Goal: Transaction & Acquisition: Purchase product/service

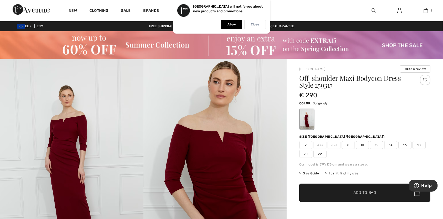
click at [257, 24] on p "Close" at bounding box center [255, 25] width 8 height 4
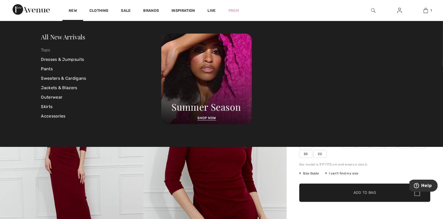
click at [43, 50] on link "Tops" at bounding box center [101, 49] width 120 height 9
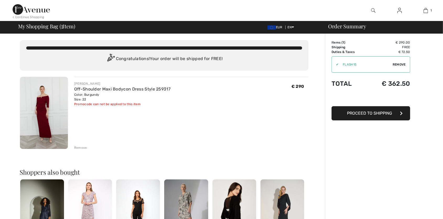
click at [372, 116] on button "Proceed to Shipping" at bounding box center [371, 113] width 79 height 14
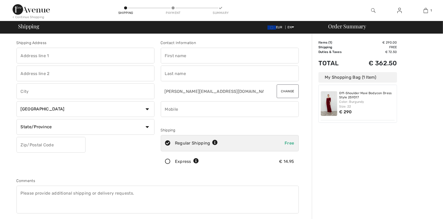
checkbox input "true"
click at [17, 101] on select "Country Canada United States Afghanistan Aland Islands Albania Algeria American…" at bounding box center [86, 109] width 138 height 16
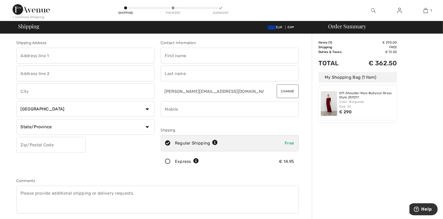
select select "US"
click option "United States" at bounding box center [0, 0] width 0 height 0
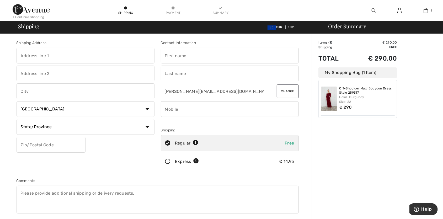
click at [104, 174] on div "Shipping Address Country Canada United States Afghanistan Aland Islands Albania…" at bounding box center [157, 141] width 289 height 227
click at [17, 119] on select "State/Province Alabama Alaska American Samoa Arizona Arkansas California Colora…" at bounding box center [86, 127] width 138 height 16
select select "CA"
click option "California" at bounding box center [0, 0] width 0 height 0
click at [272, 28] on img at bounding box center [272, 27] width 8 height 4
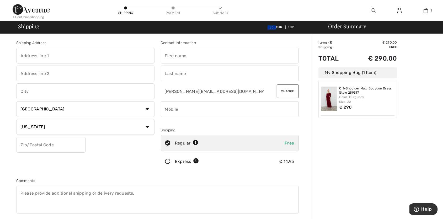
click at [272, 28] on img at bounding box center [272, 27] width 8 height 4
click at [272, 26] on img at bounding box center [272, 27] width 8 height 4
click at [30, 26] on span "Shipping" at bounding box center [28, 26] width 21 height 5
click at [277, 26] on span "EUR" at bounding box center [276, 27] width 17 height 4
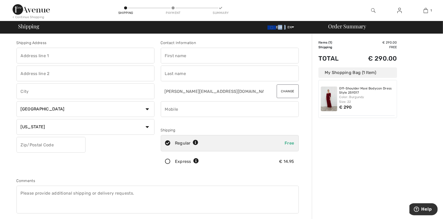
click at [277, 26] on span "EUR" at bounding box center [276, 27] width 17 height 4
click at [351, 91] on link "Off-Shoulder Maxi Bodycon Dress Style 259317" at bounding box center [368, 91] width 56 height 8
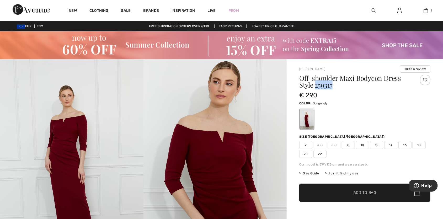
drag, startPoint x: 316, startPoint y: 86, endPoint x: 346, endPoint y: 85, distance: 29.9
click at [346, 85] on h1 "Off-shoulder Maxi Bodycon Dress Style 259317" at bounding box center [353, 82] width 109 height 14
copy h1 "259317"
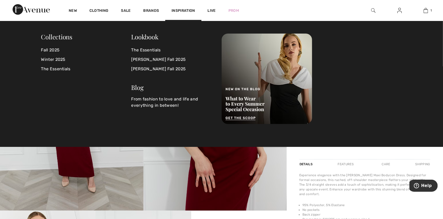
scroll to position [109, 0]
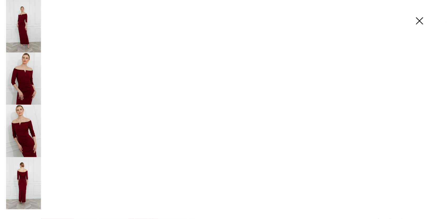
scroll to position [109, 0]
